Goal: Book appointment/travel/reservation

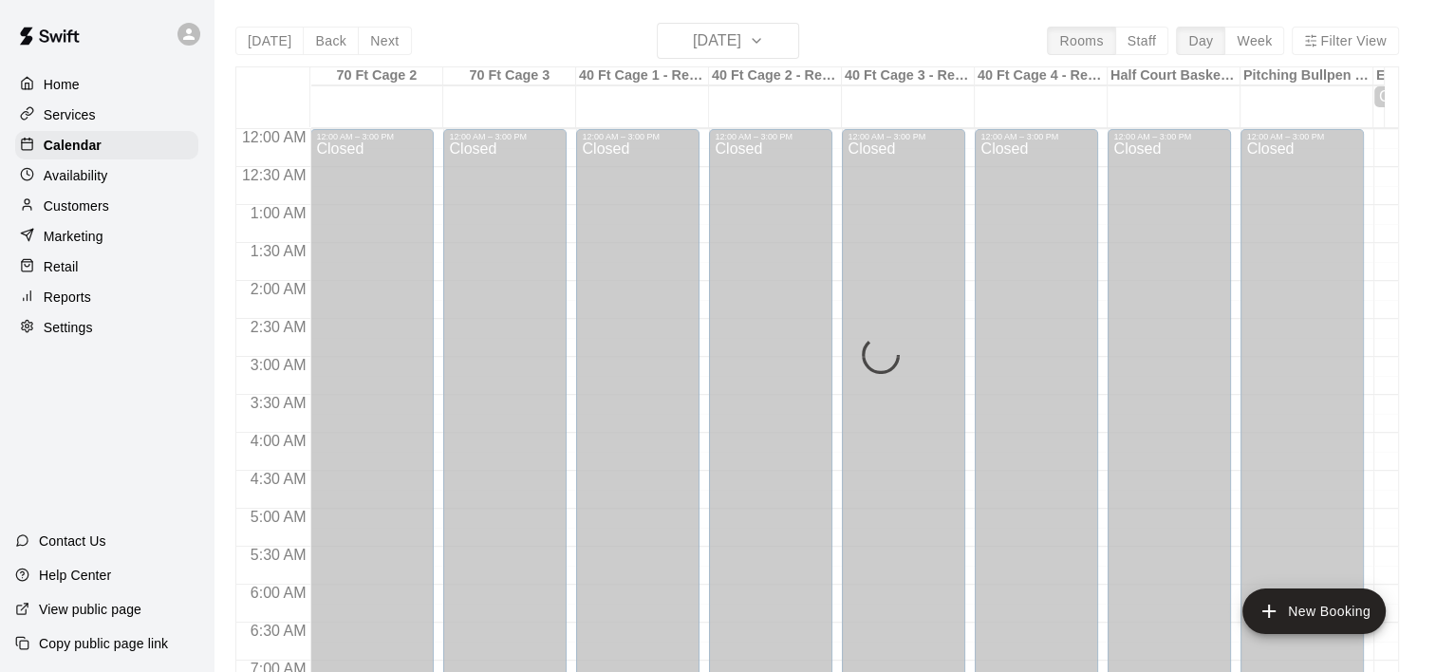
scroll to position [1076, 0]
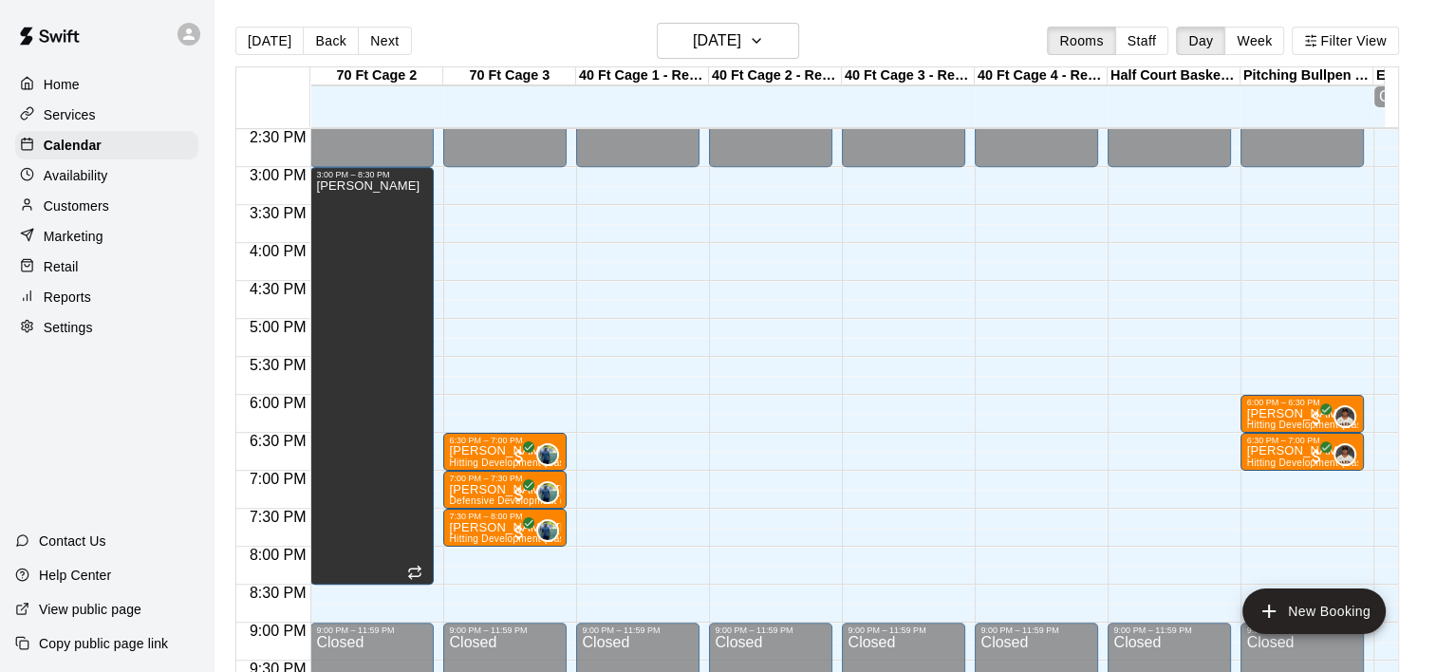
scroll to position [1100, 0]
click at [764, 50] on icon "button" at bounding box center [756, 40] width 15 height 23
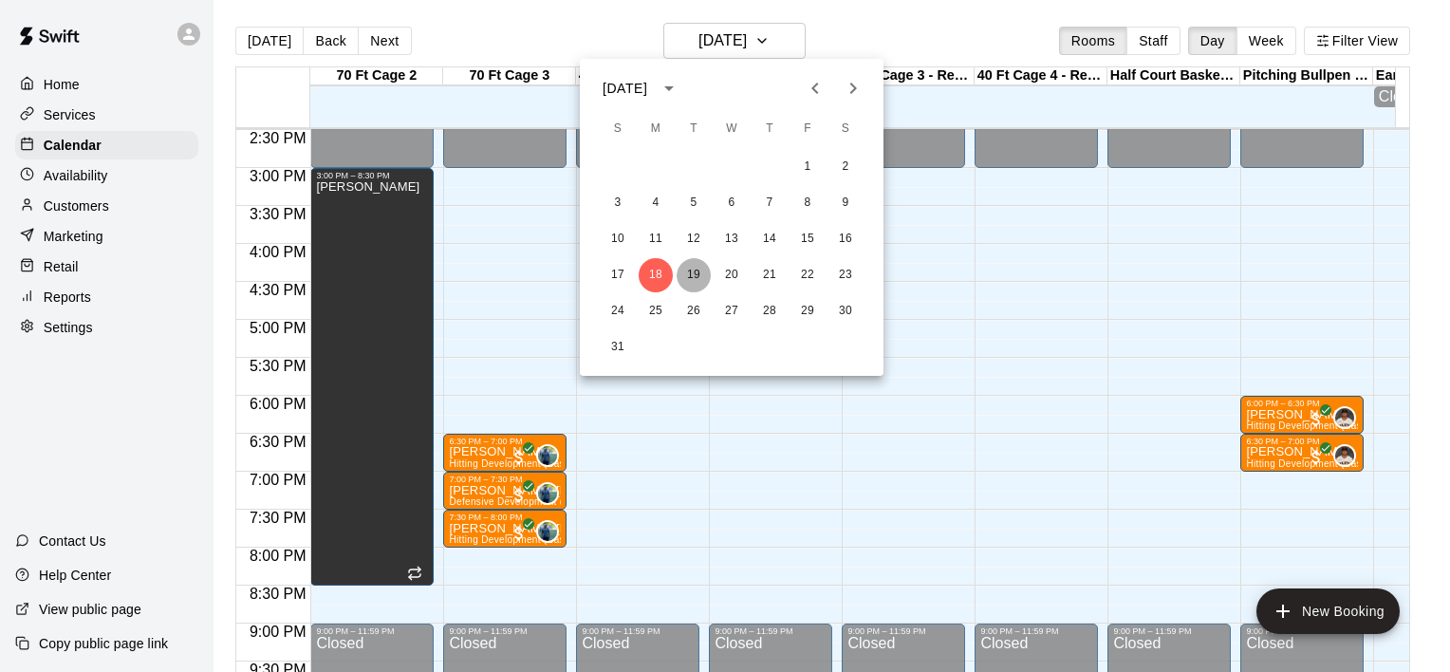
click at [695, 267] on button "19" at bounding box center [694, 275] width 34 height 34
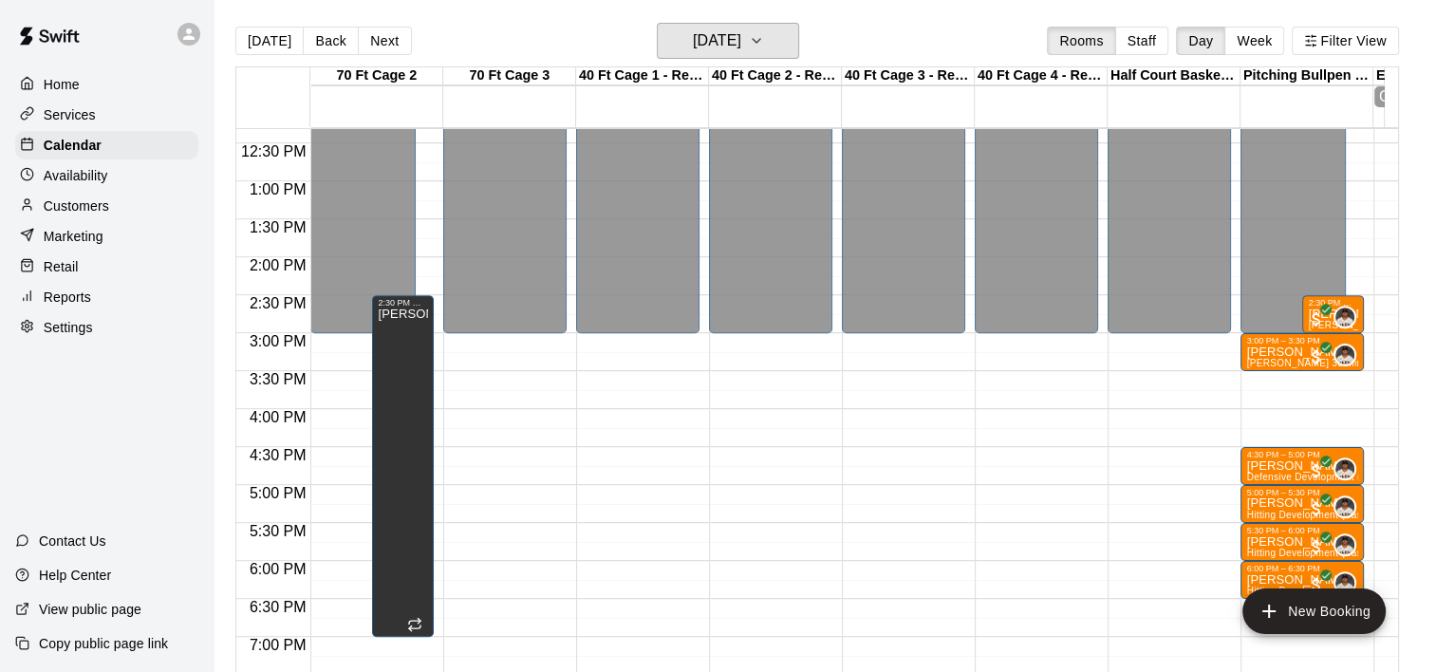
scroll to position [932, 0]
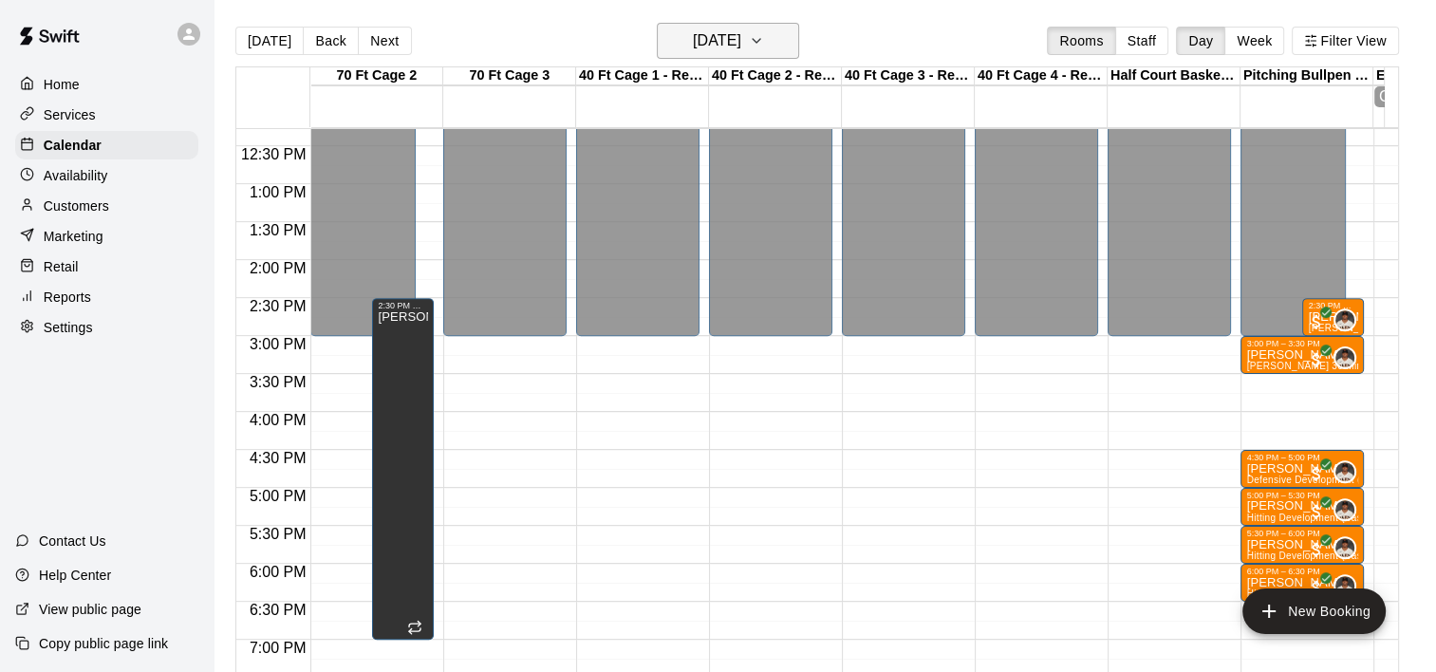
click at [764, 48] on icon "button" at bounding box center [756, 40] width 15 height 23
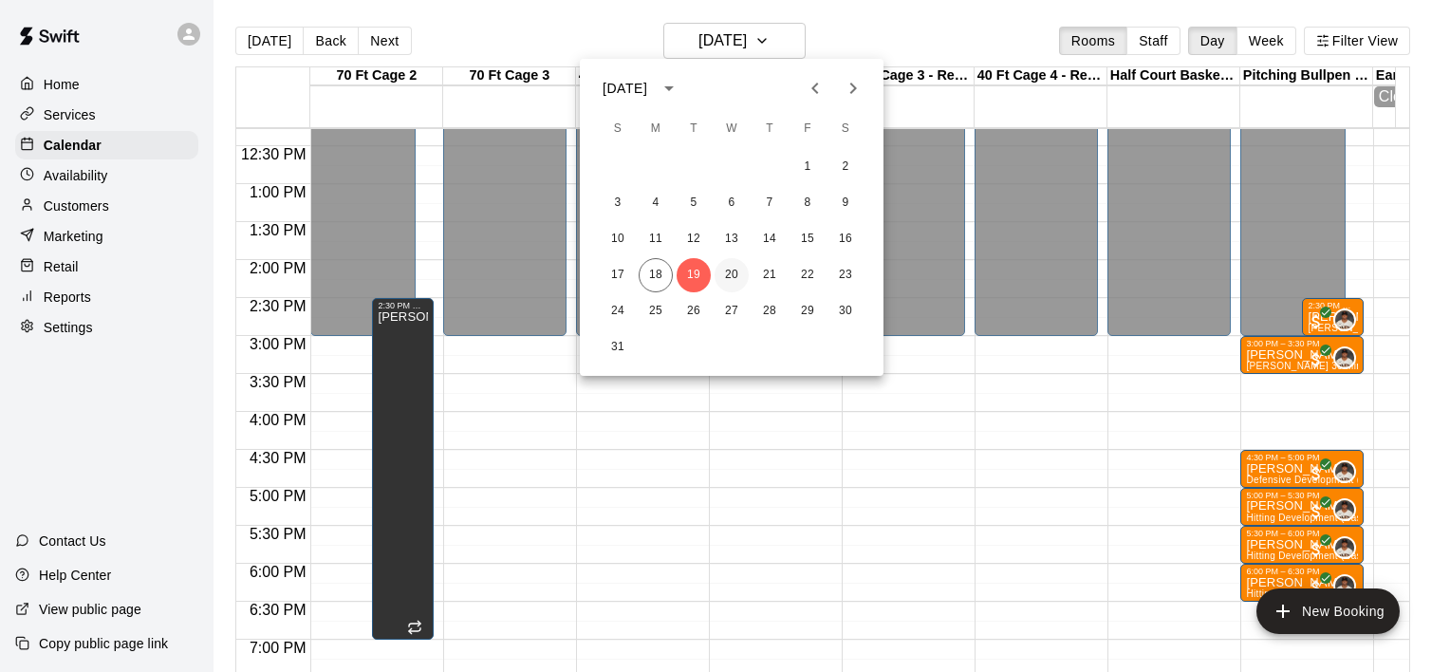
click at [734, 273] on button "20" at bounding box center [731, 275] width 34 height 34
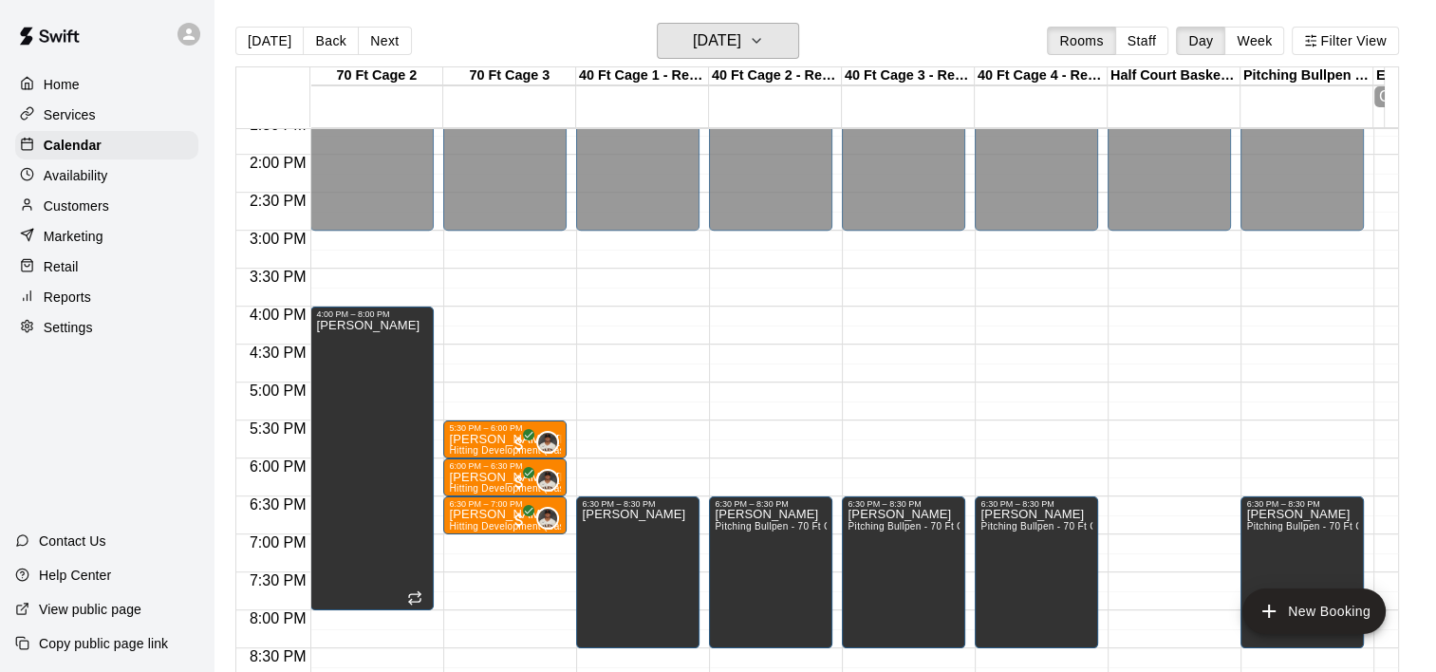
scroll to position [1034, 0]
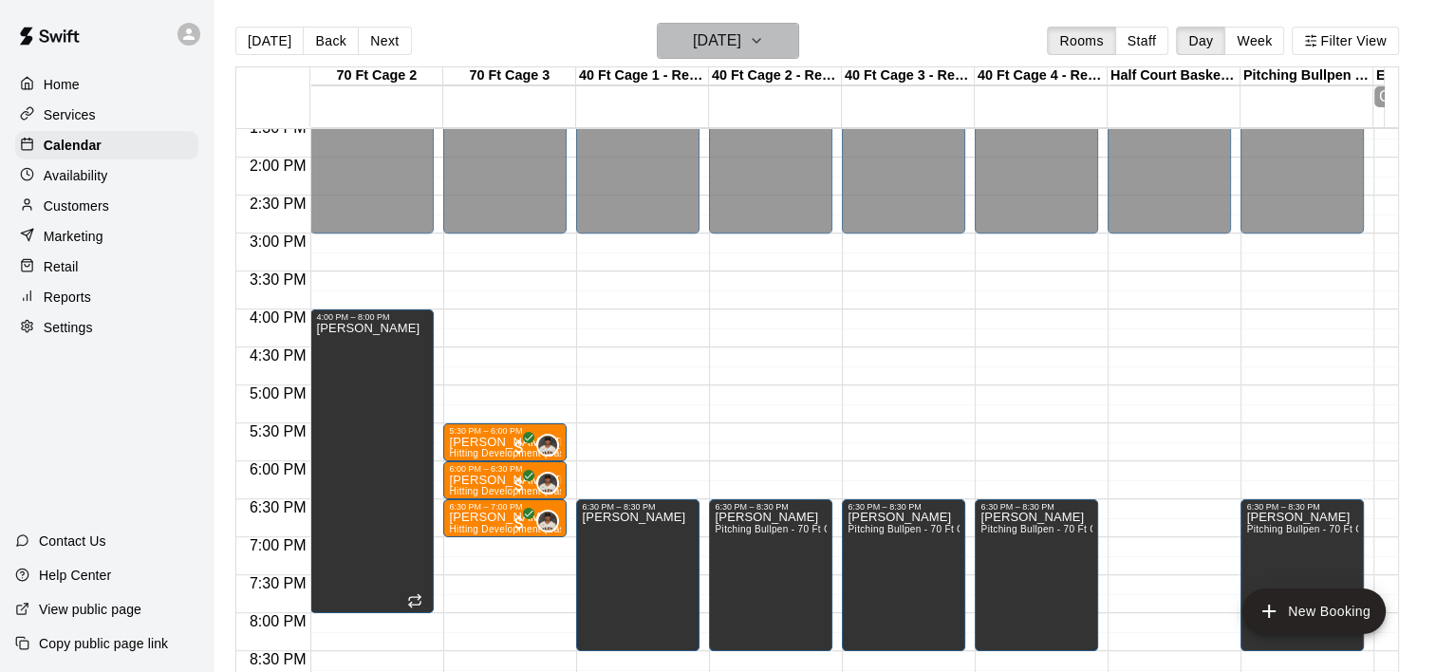
click at [764, 47] on icon "button" at bounding box center [756, 40] width 15 height 23
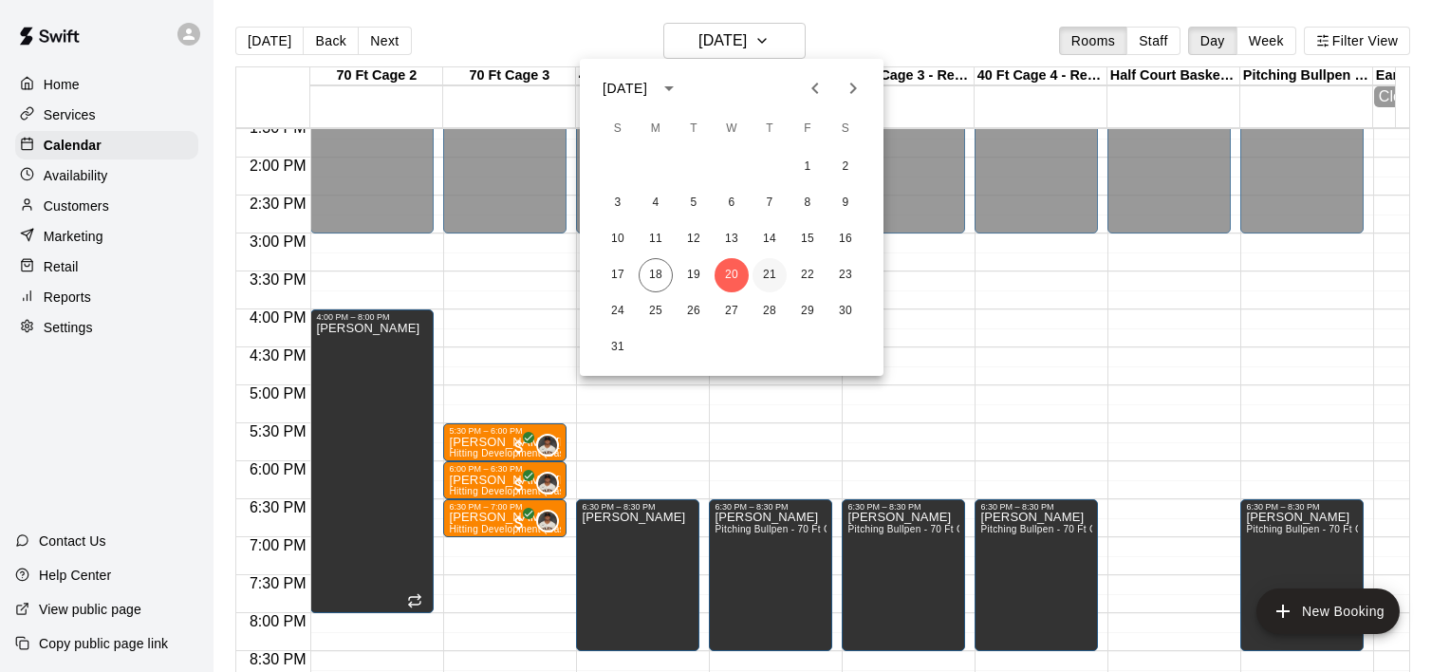
click at [769, 269] on button "21" at bounding box center [769, 275] width 34 height 34
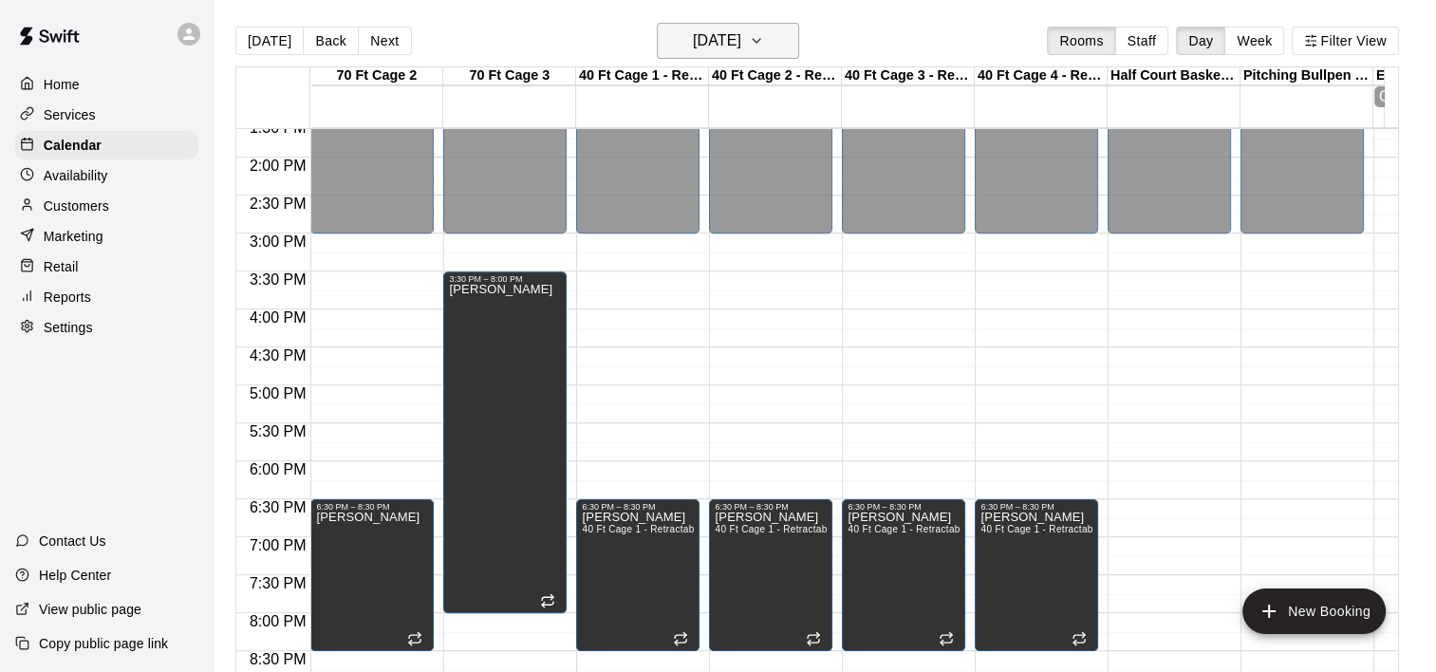
click at [764, 45] on icon "button" at bounding box center [756, 40] width 15 height 23
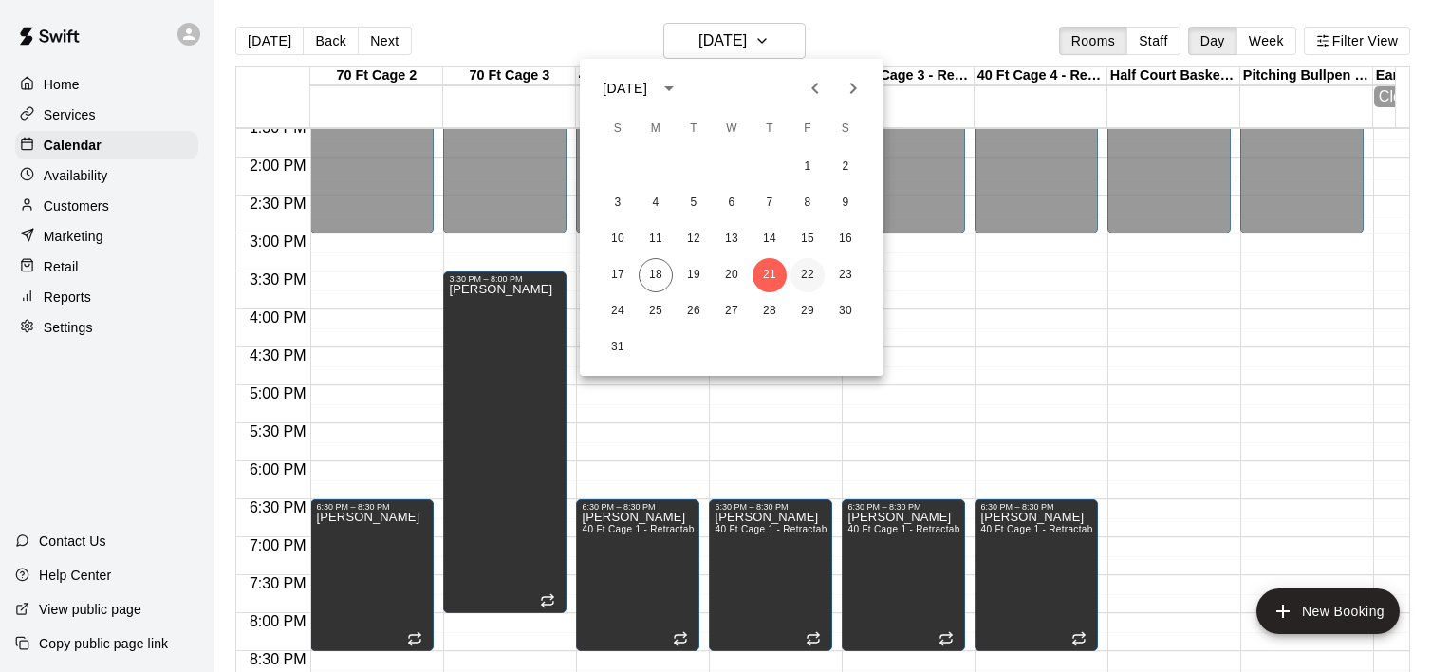
click at [809, 273] on button "22" at bounding box center [807, 275] width 34 height 34
